Goal: Obtain resource: Download file/media

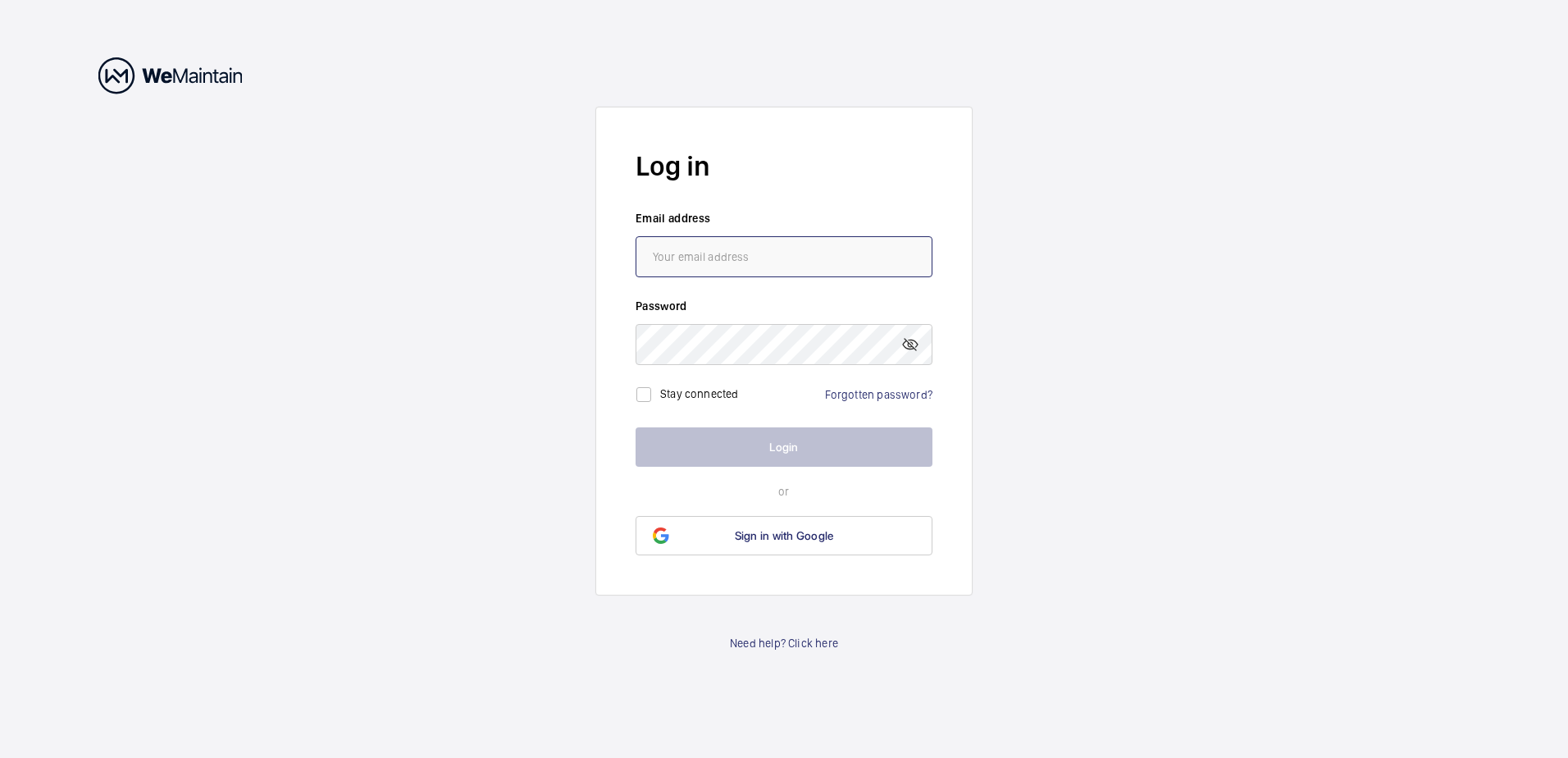
type input "[PERSON_NAME][EMAIL_ADDRESS][PERSON_NAME][DOMAIN_NAME]"
click at [679, 387] on label "Stay connected" at bounding box center [700, 393] width 79 height 13
checkbox input "true"
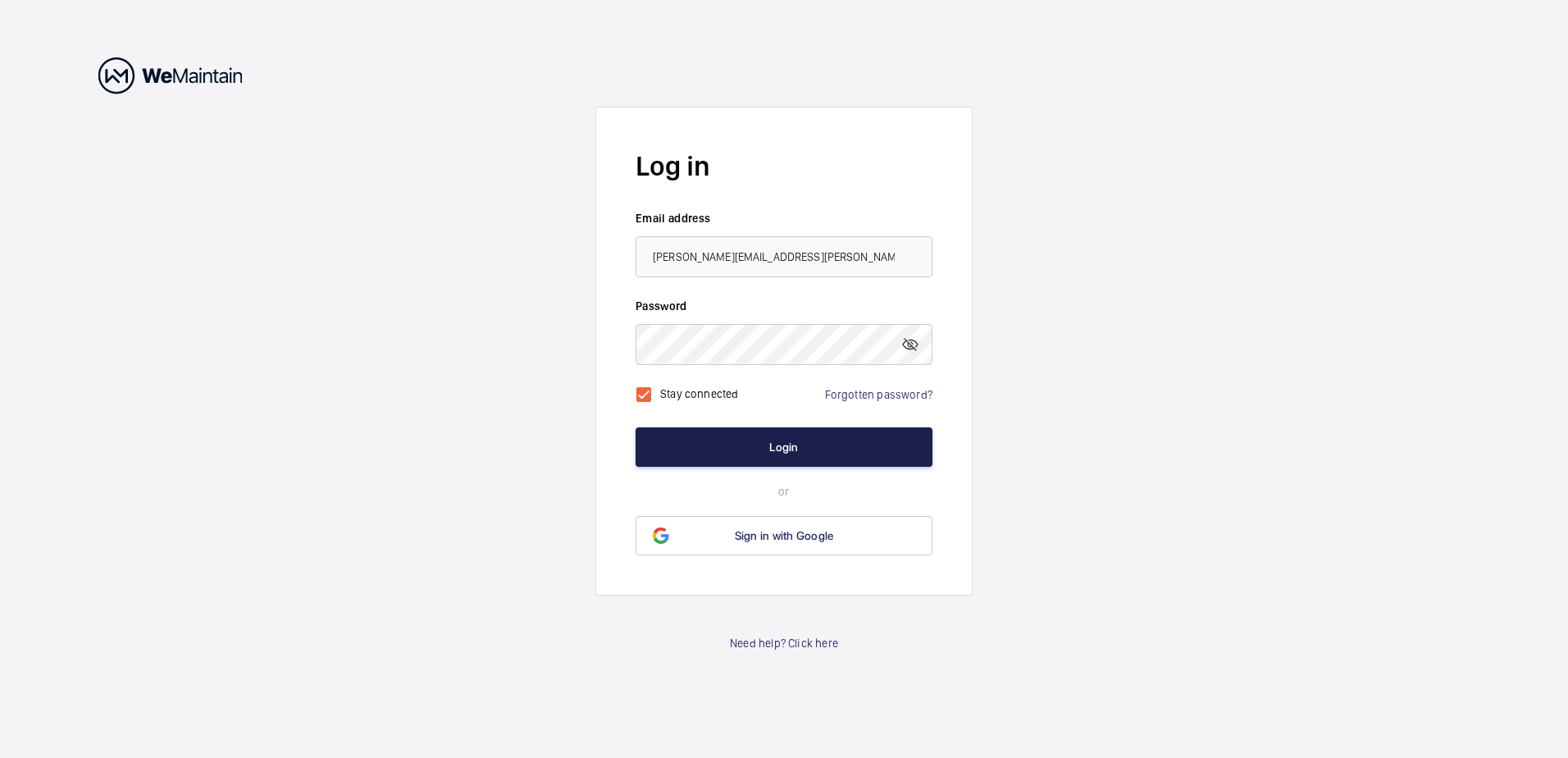
click at [703, 434] on button "Login" at bounding box center [784, 447] width 297 height 40
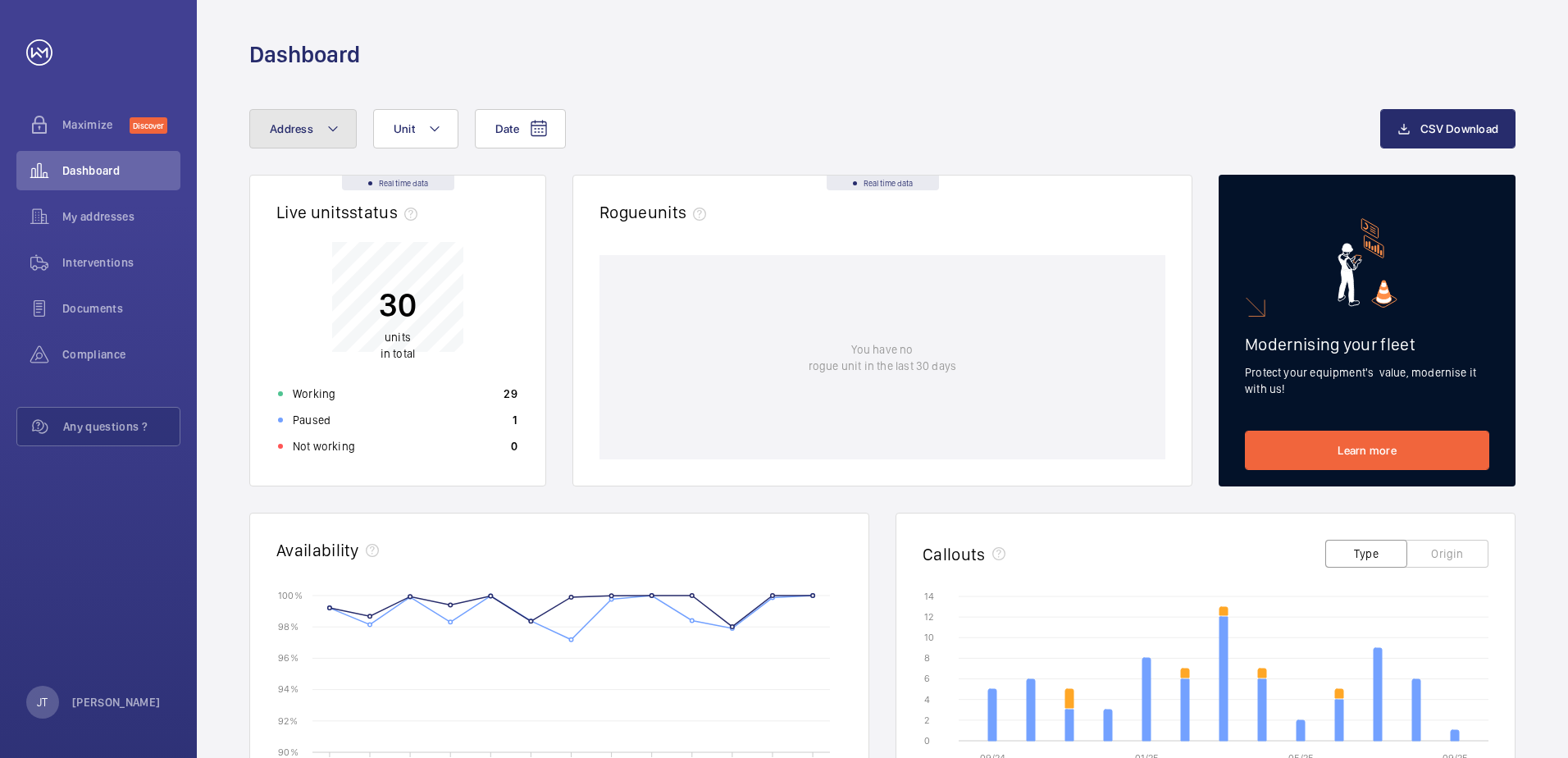
click at [282, 144] on button "Address" at bounding box center [302, 129] width 107 height 40
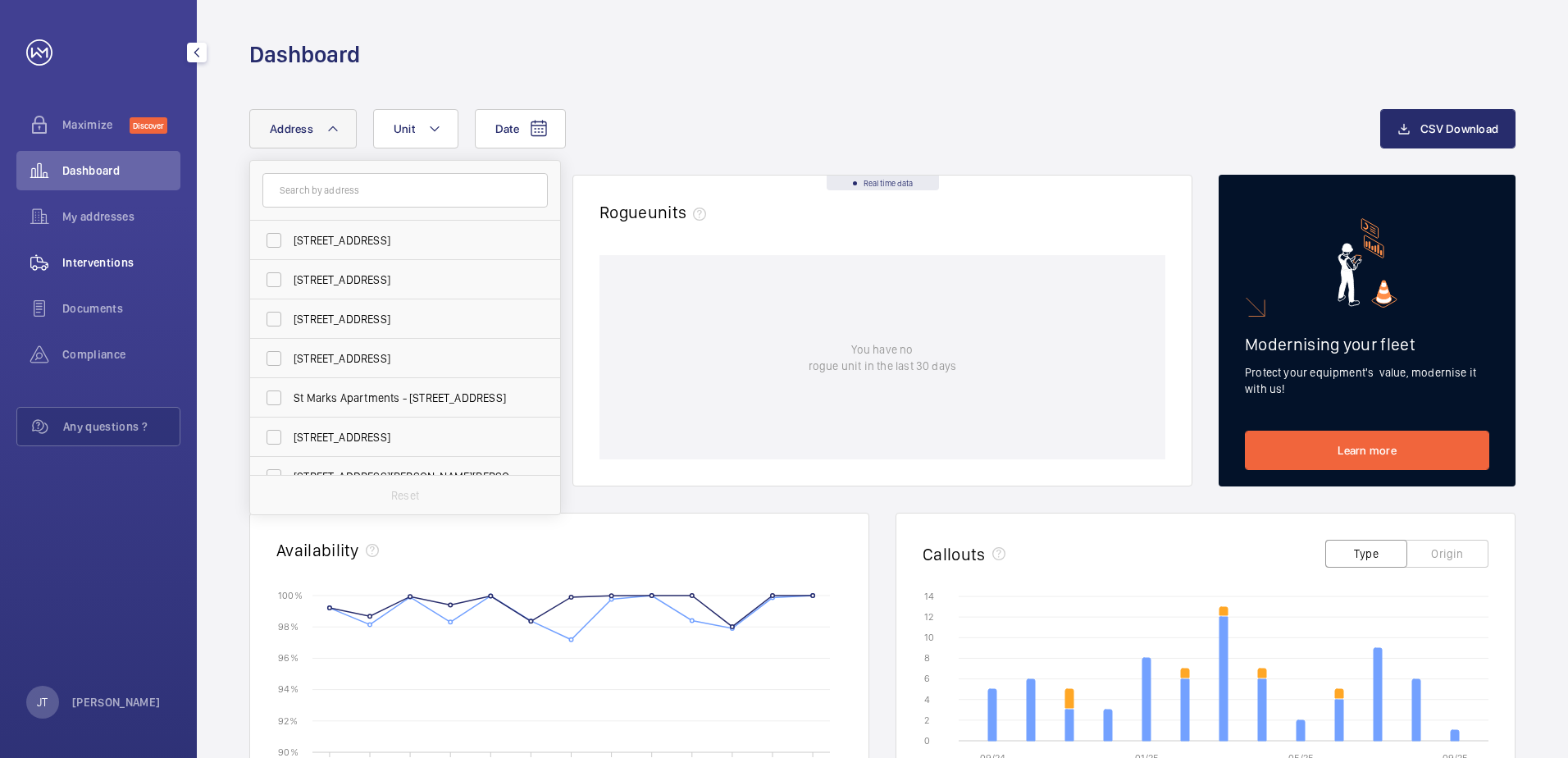
click at [93, 261] on span "Interventions" at bounding box center [121, 263] width 118 height 17
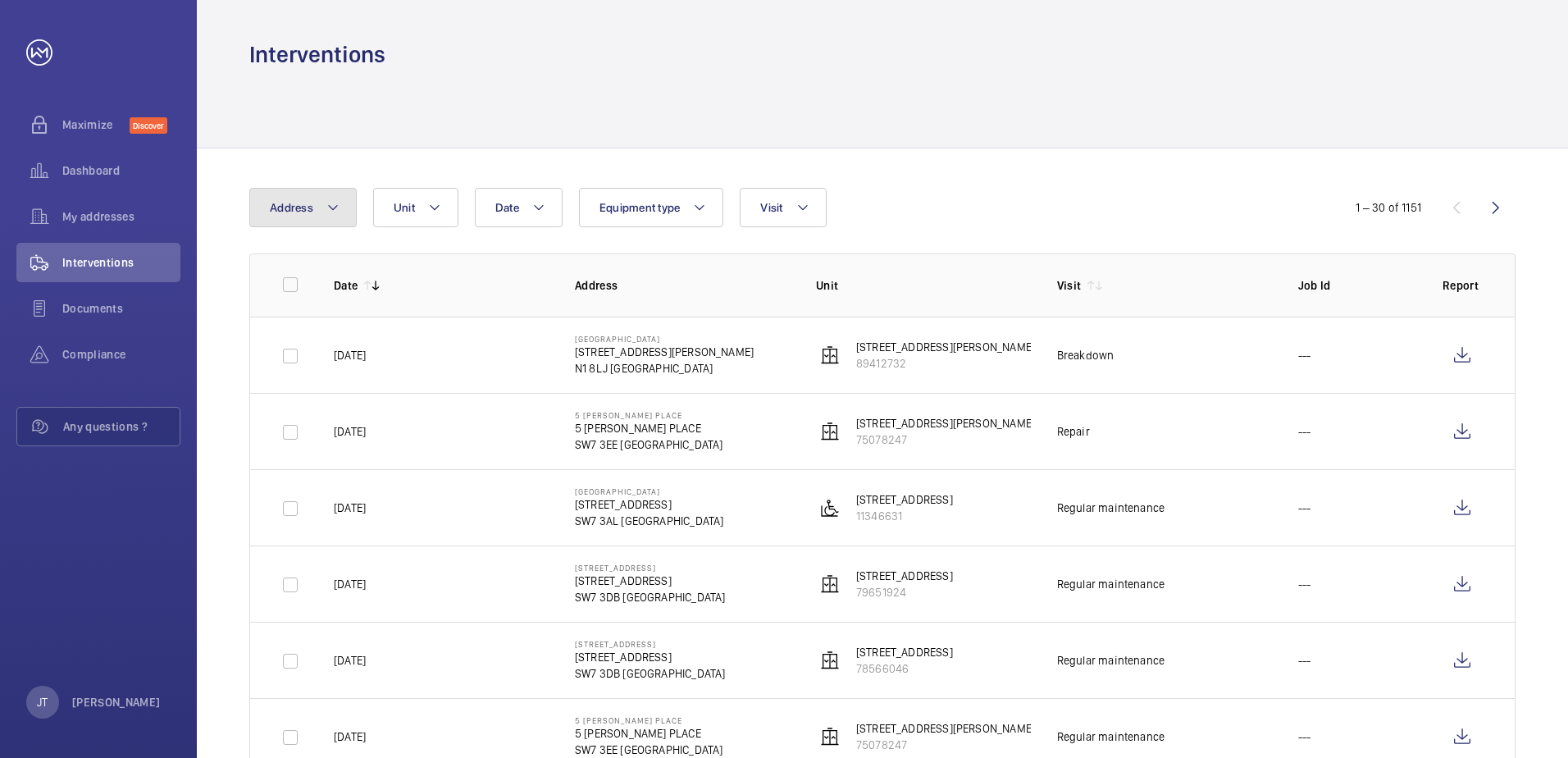
click at [308, 218] on button "Address" at bounding box center [302, 207] width 107 height 40
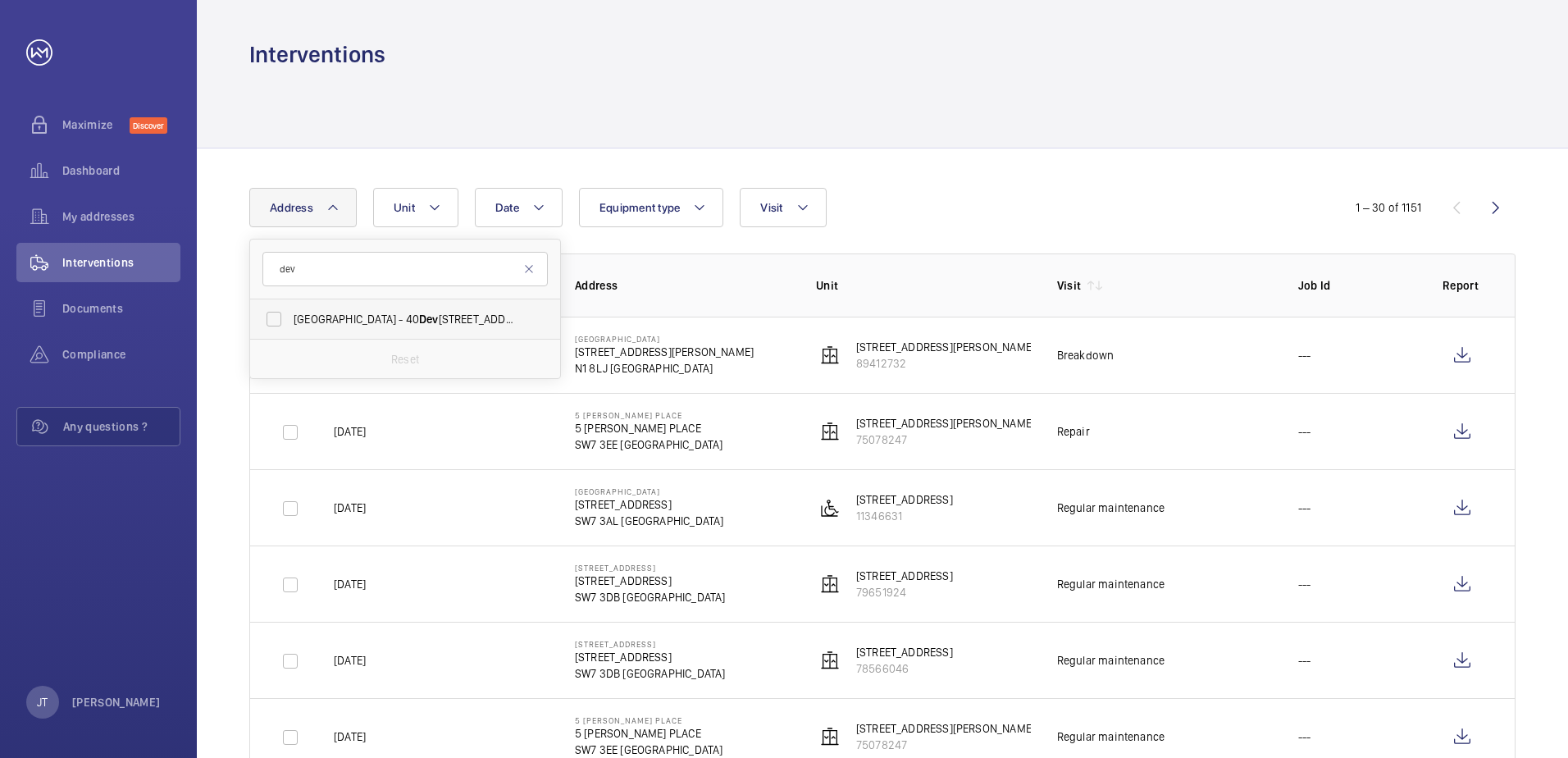
type input "dev"
click at [321, 320] on span "[GEOGRAPHIC_DATA] - [STREET_ADDRESS]" at bounding box center [406, 319] width 225 height 17
click at [269, 321] on label "[GEOGRAPHIC_DATA] - [STREET_ADDRESS]" at bounding box center [392, 319] width 286 height 40
click at [269, 321] on input "[GEOGRAPHIC_DATA] - [STREET_ADDRESS]" at bounding box center [274, 319] width 33 height 33
checkbox input "true"
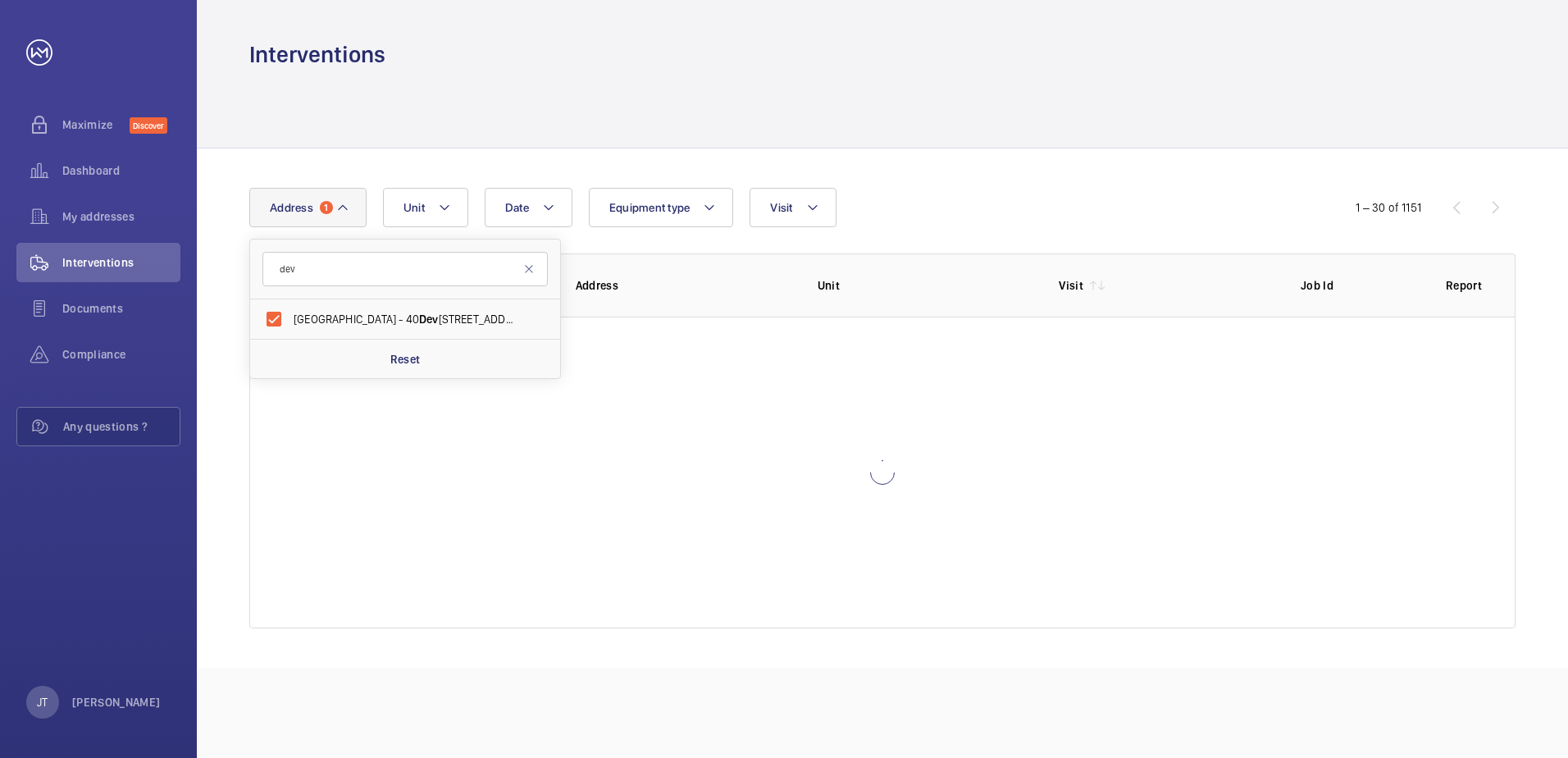
click at [982, 162] on div "Date Address [STREET_ADDRESS][DEMOGRAPHIC_DATA] Reset Unit Equipment type Visit…" at bounding box center [882, 408] width 1371 height 519
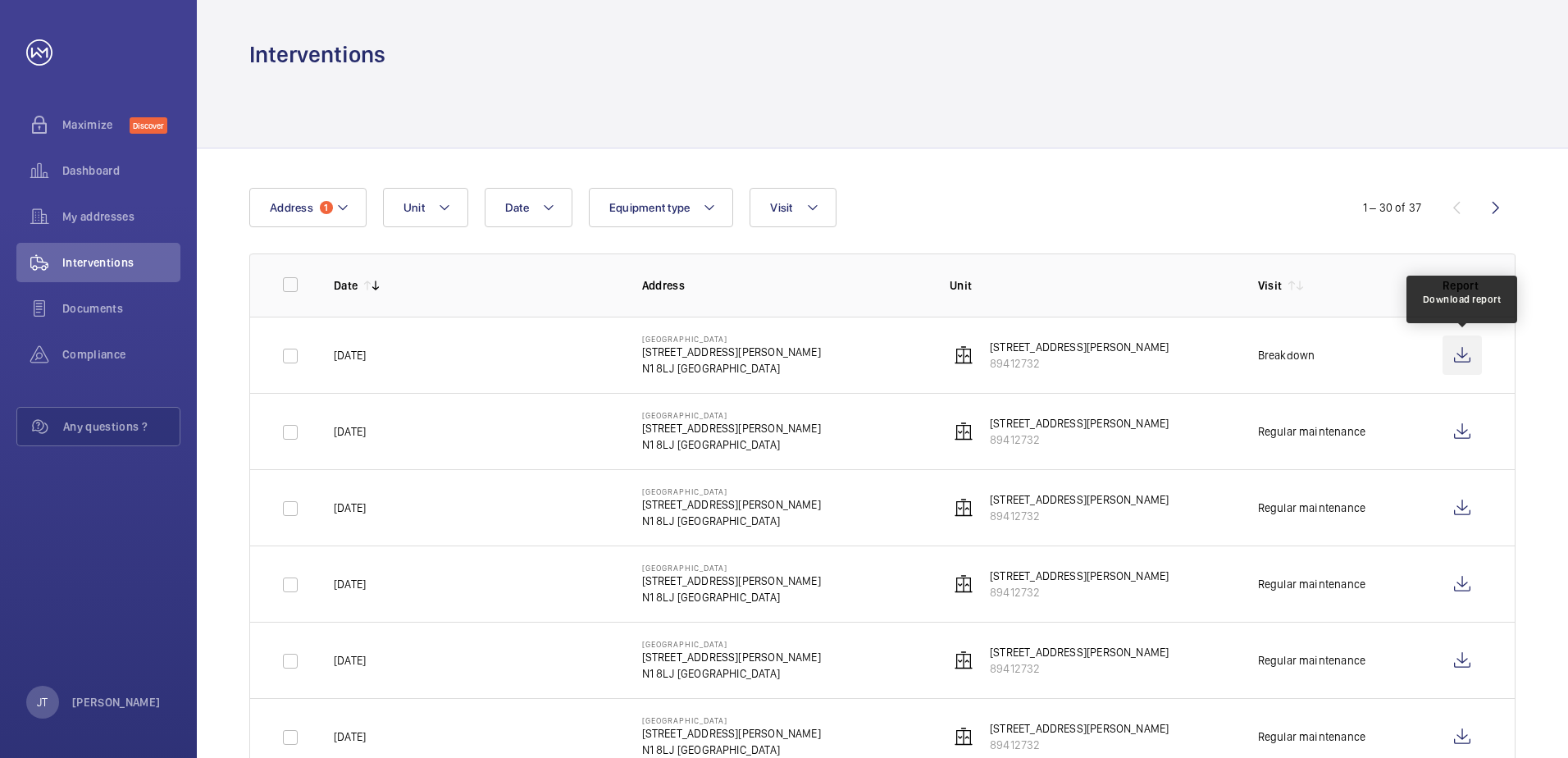
click at [1460, 357] on wm-front-icon-button at bounding box center [1461, 355] width 39 height 40
